Goal: Check status: Check status

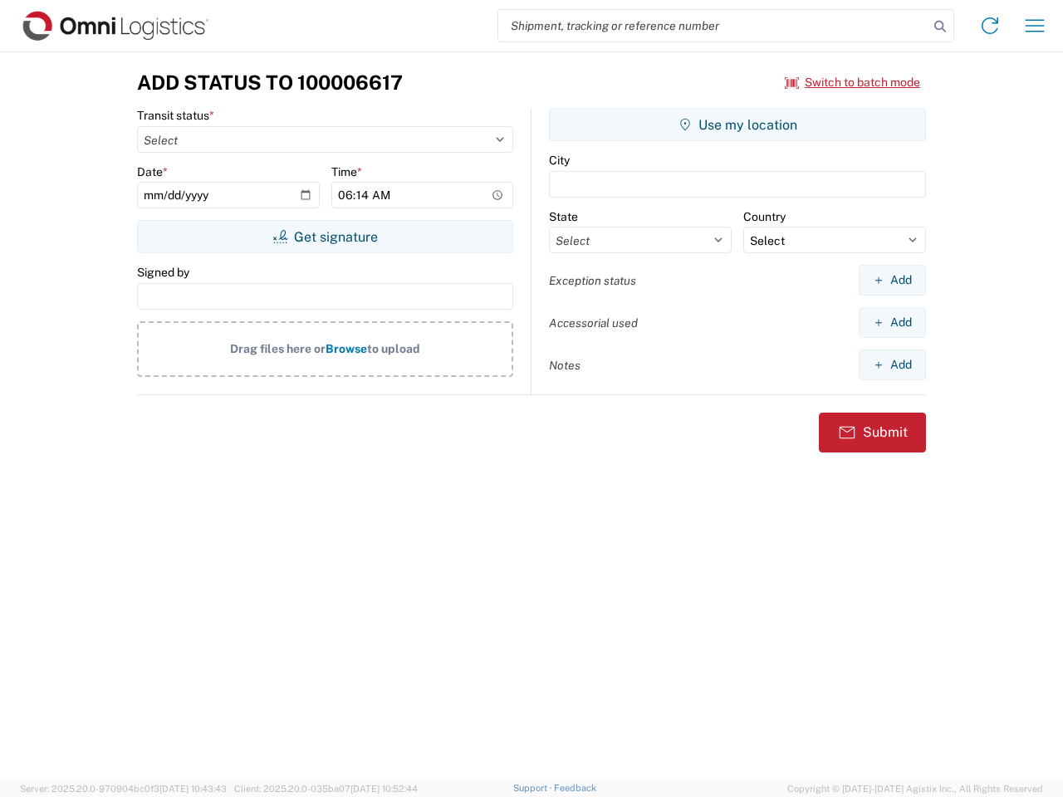
click at [713, 26] on input "search" at bounding box center [713, 26] width 430 height 32
click at [940, 27] on icon at bounding box center [939, 26] width 23 height 23
click at [990, 26] on icon at bounding box center [990, 25] width 27 height 27
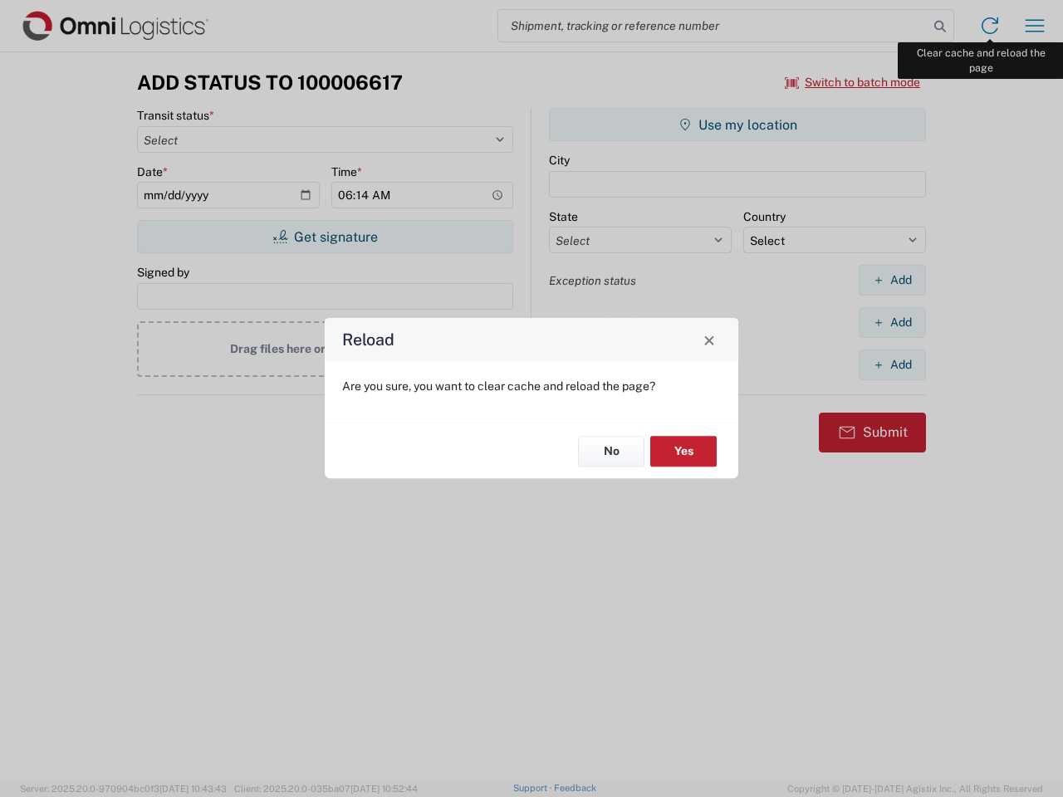
click at [1035, 26] on div "Reload Are you sure, you want to clear cache and reload the page? No Yes" at bounding box center [531, 398] width 1063 height 797
click at [853, 82] on div "Reload Are you sure, you want to clear cache and reload the page? No Yes" at bounding box center [531, 398] width 1063 height 797
click at [325, 237] on div "Reload Are you sure, you want to clear cache and reload the page? No Yes" at bounding box center [531, 398] width 1063 height 797
click at [737, 125] on div "Reload Are you sure, you want to clear cache and reload the page? No Yes" at bounding box center [531, 398] width 1063 height 797
click at [892, 280] on div "Reload Are you sure, you want to clear cache and reload the page? No Yes" at bounding box center [531, 398] width 1063 height 797
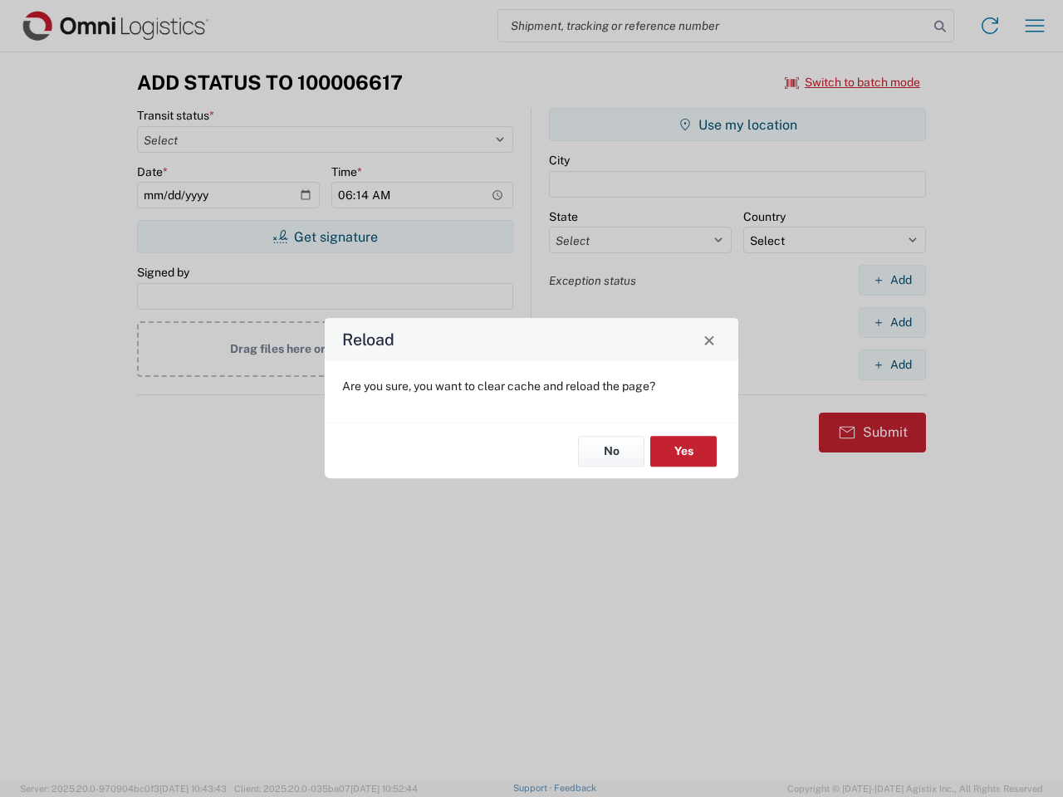
click at [892, 322] on div "Reload Are you sure, you want to clear cache and reload the page? No Yes" at bounding box center [531, 398] width 1063 height 797
click at [892, 365] on div "Reload Are you sure, you want to clear cache and reload the page? No Yes" at bounding box center [531, 398] width 1063 height 797
